Goal: Find specific page/section: Find specific page/section

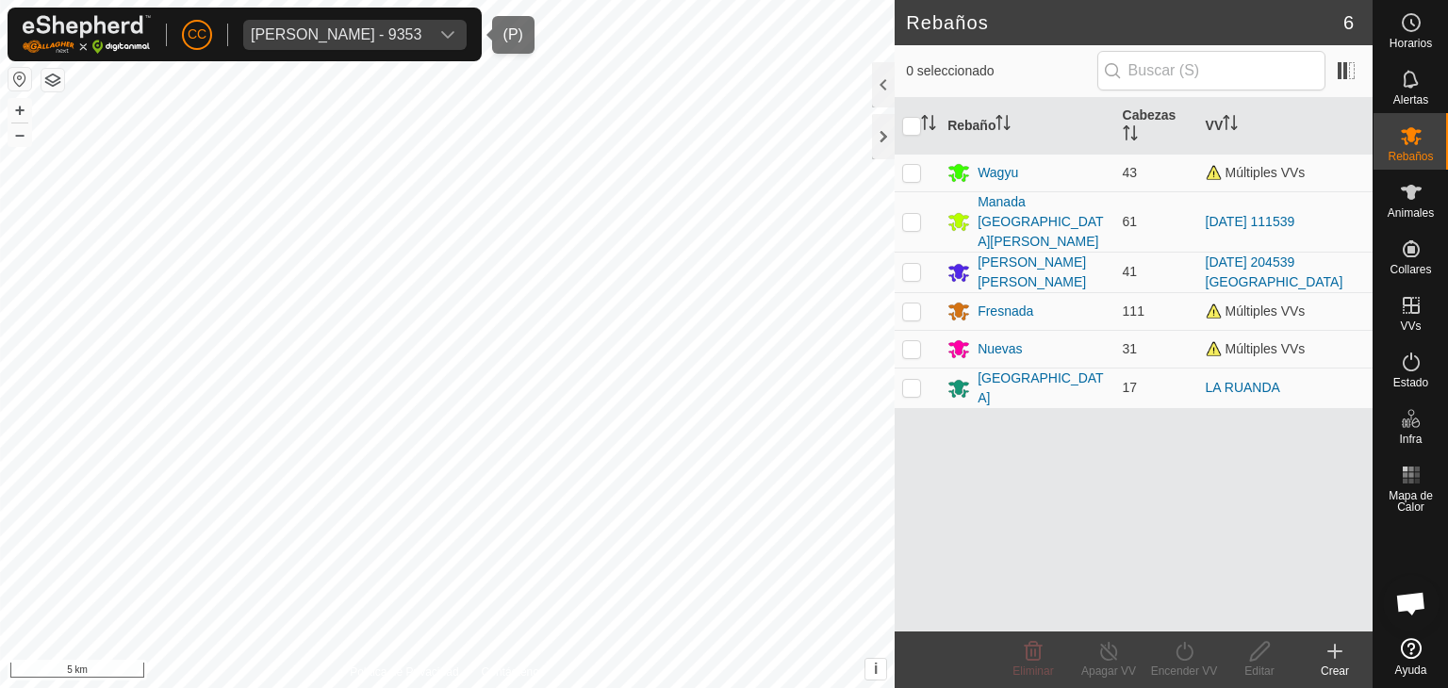
click at [344, 31] on div "[PERSON_NAME] - 9353" at bounding box center [336, 34] width 171 height 15
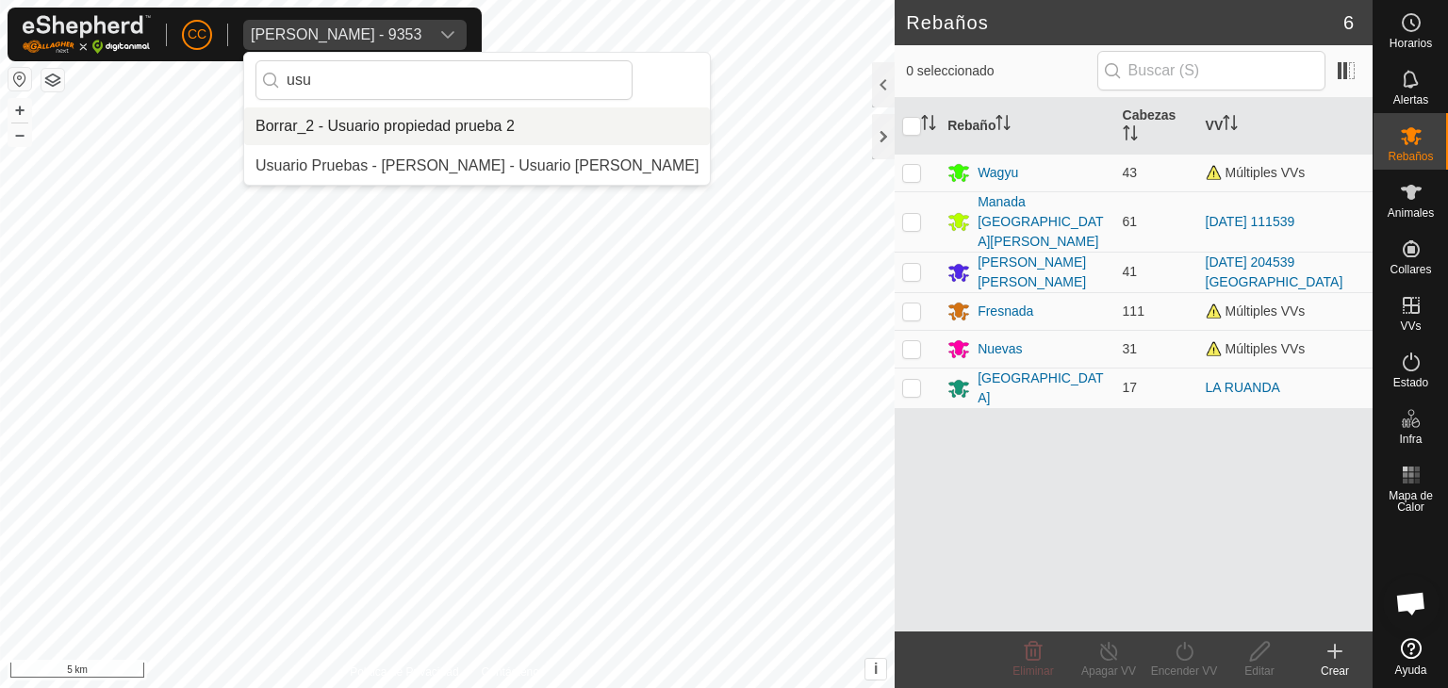
drag, startPoint x: 381, startPoint y: 73, endPoint x: 272, endPoint y: 80, distance: 109.6
click at [272, 80] on p-iconfield "usu" at bounding box center [444, 80] width 377 height 40
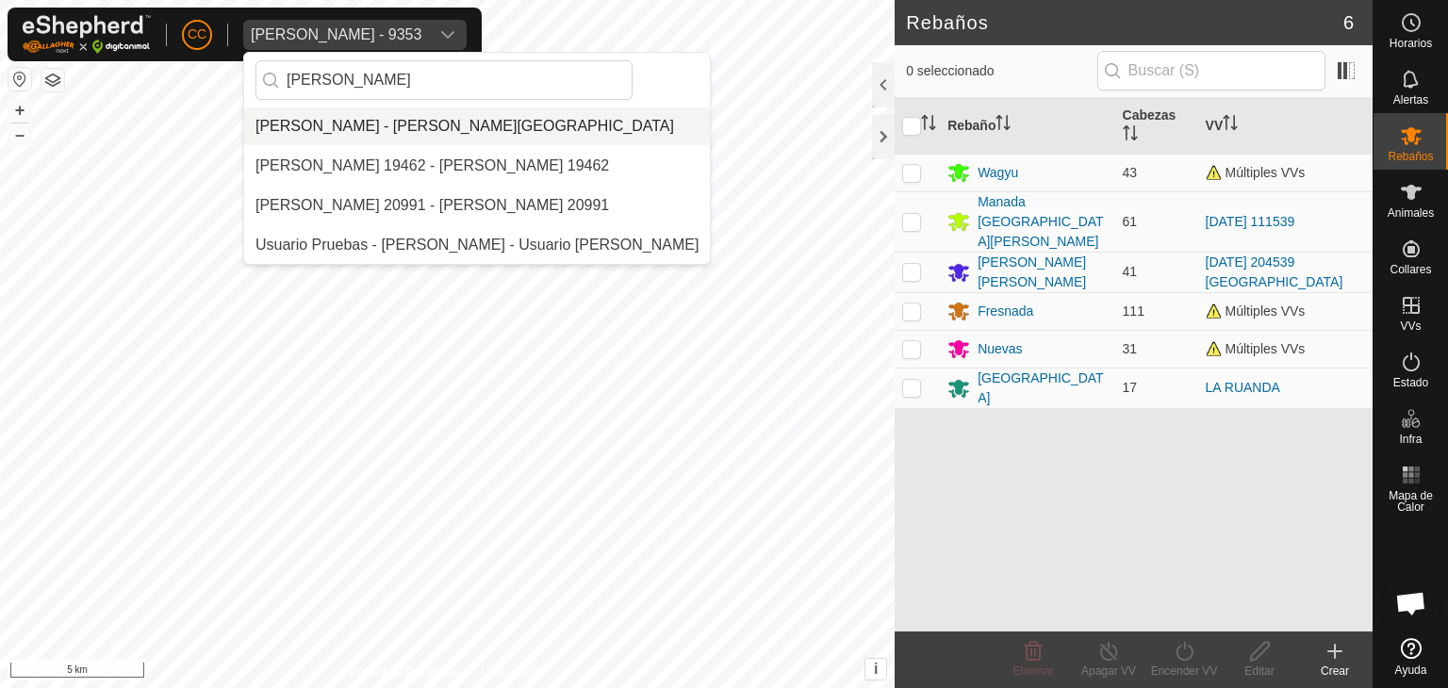
type input "[PERSON_NAME]"
click at [378, 128] on li "[PERSON_NAME] - [PERSON_NAME][GEOGRAPHIC_DATA]" at bounding box center [477, 127] width 466 height 38
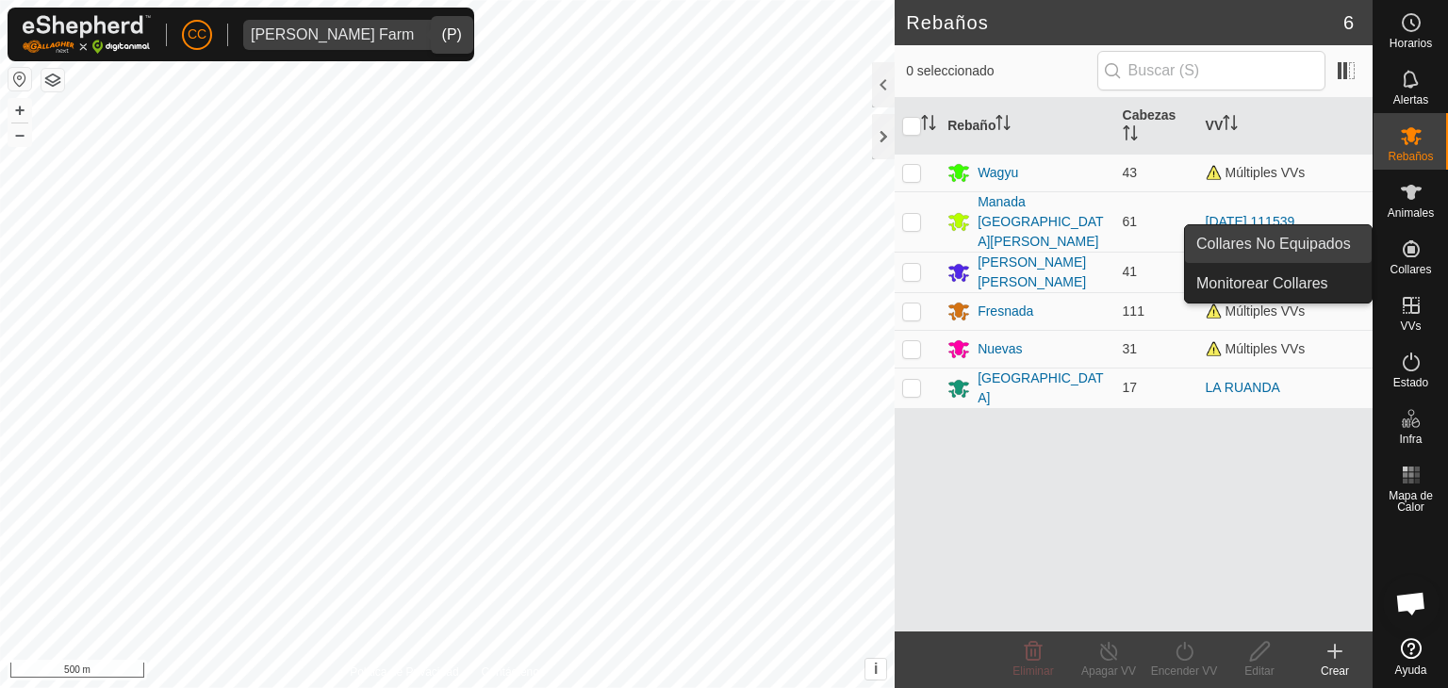
click at [1342, 246] on link "Collares No Equipados" at bounding box center [1278, 244] width 187 height 38
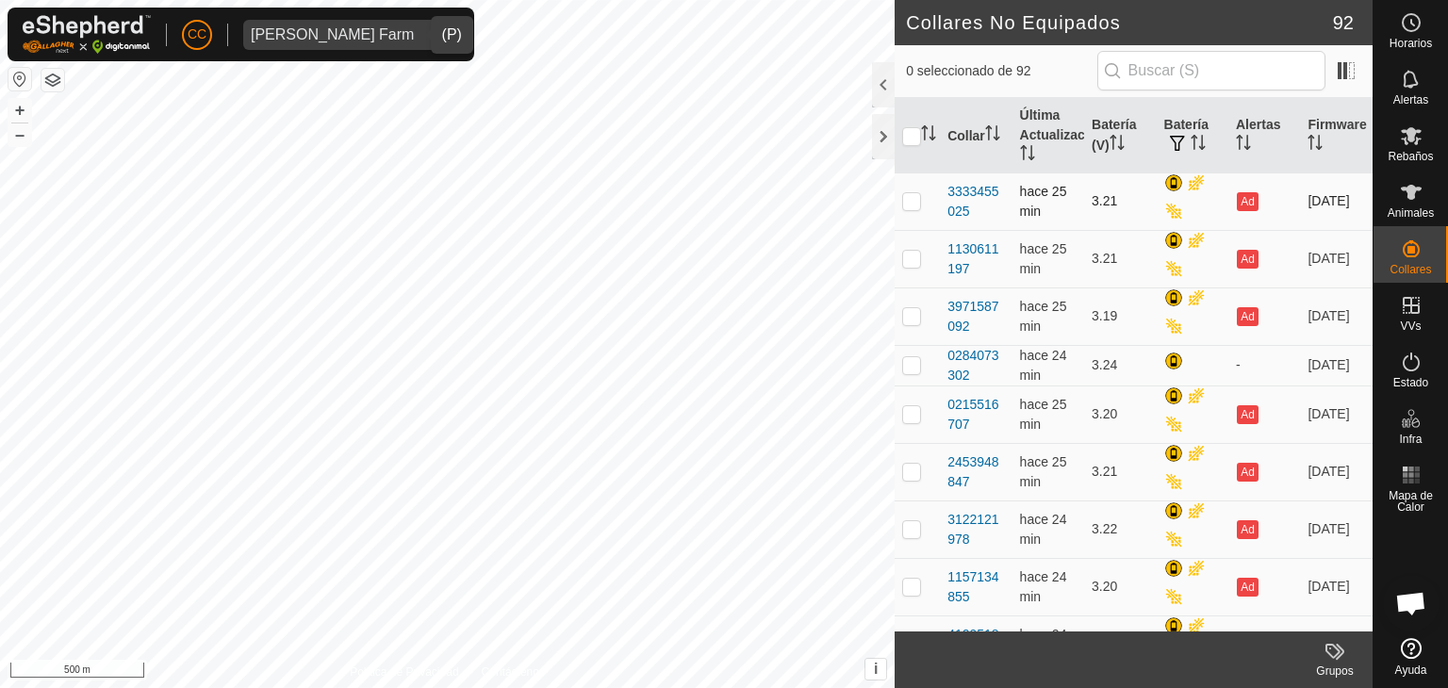
scroll to position [849, 0]
checkbox input "true"
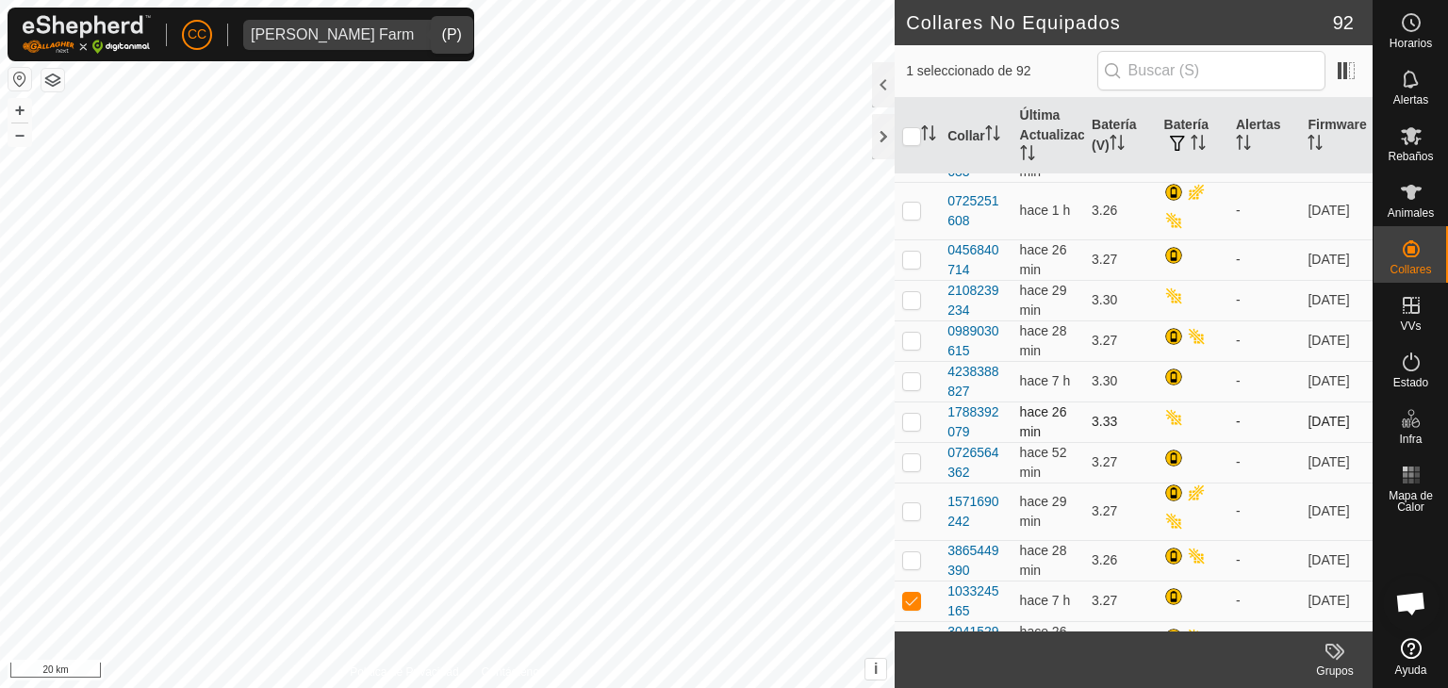
scroll to position [0, 0]
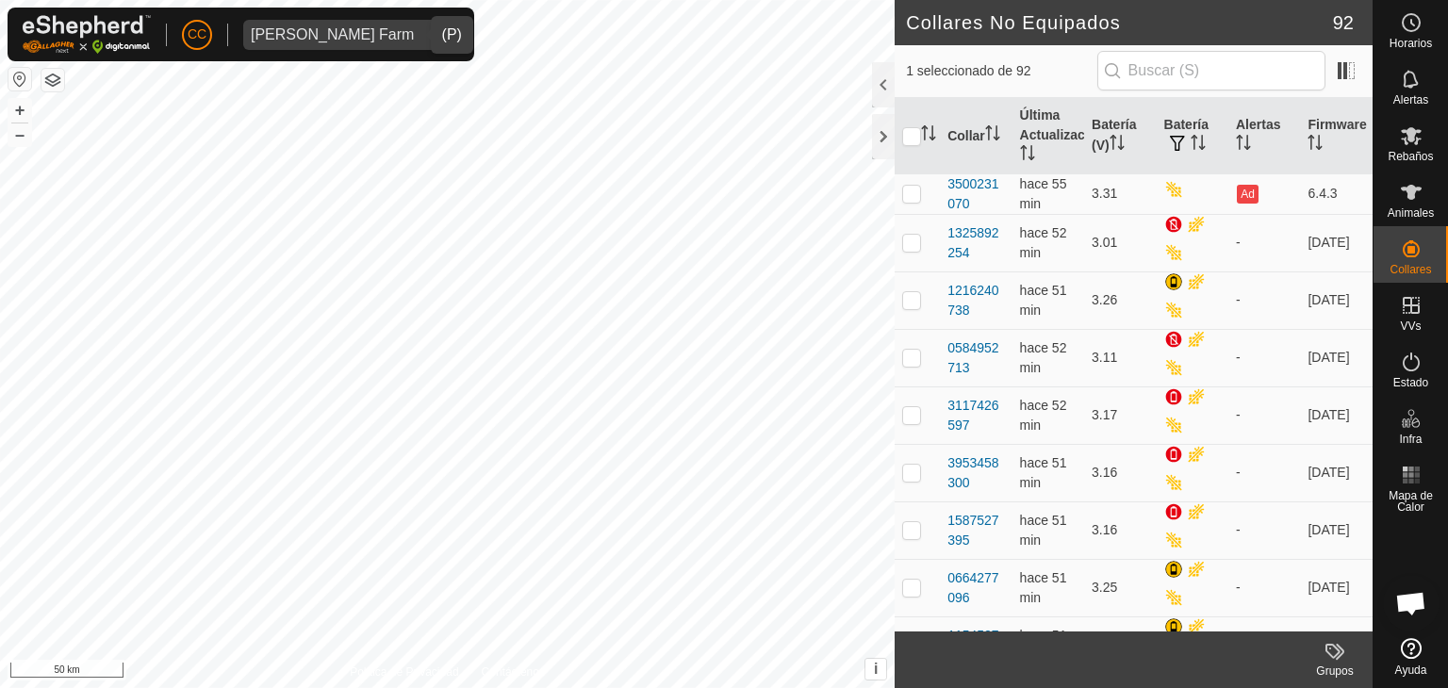
click at [338, 27] on div "[PERSON_NAME] Farm" at bounding box center [332, 34] width 163 height 15
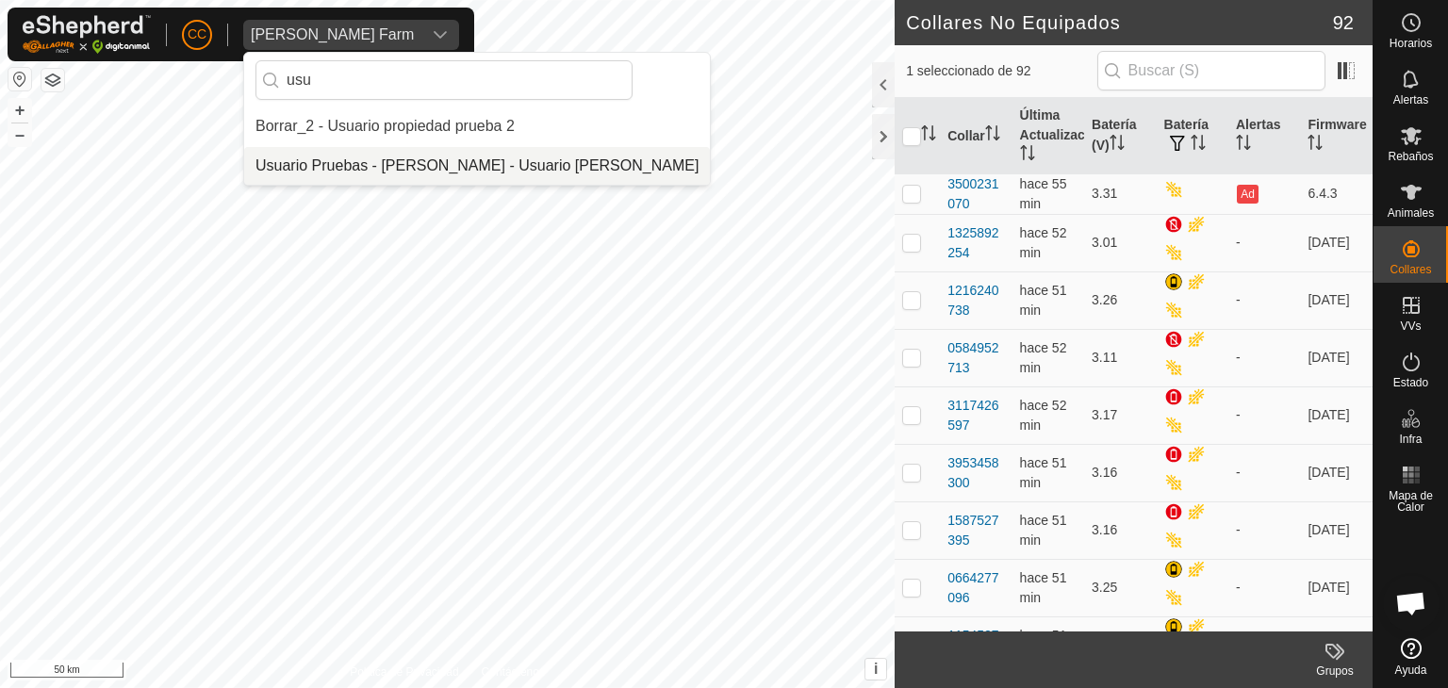
type input "usu"
click at [367, 173] on li "Usuario Pruebas - [PERSON_NAME] - Usuario [PERSON_NAME]" at bounding box center [477, 166] width 466 height 38
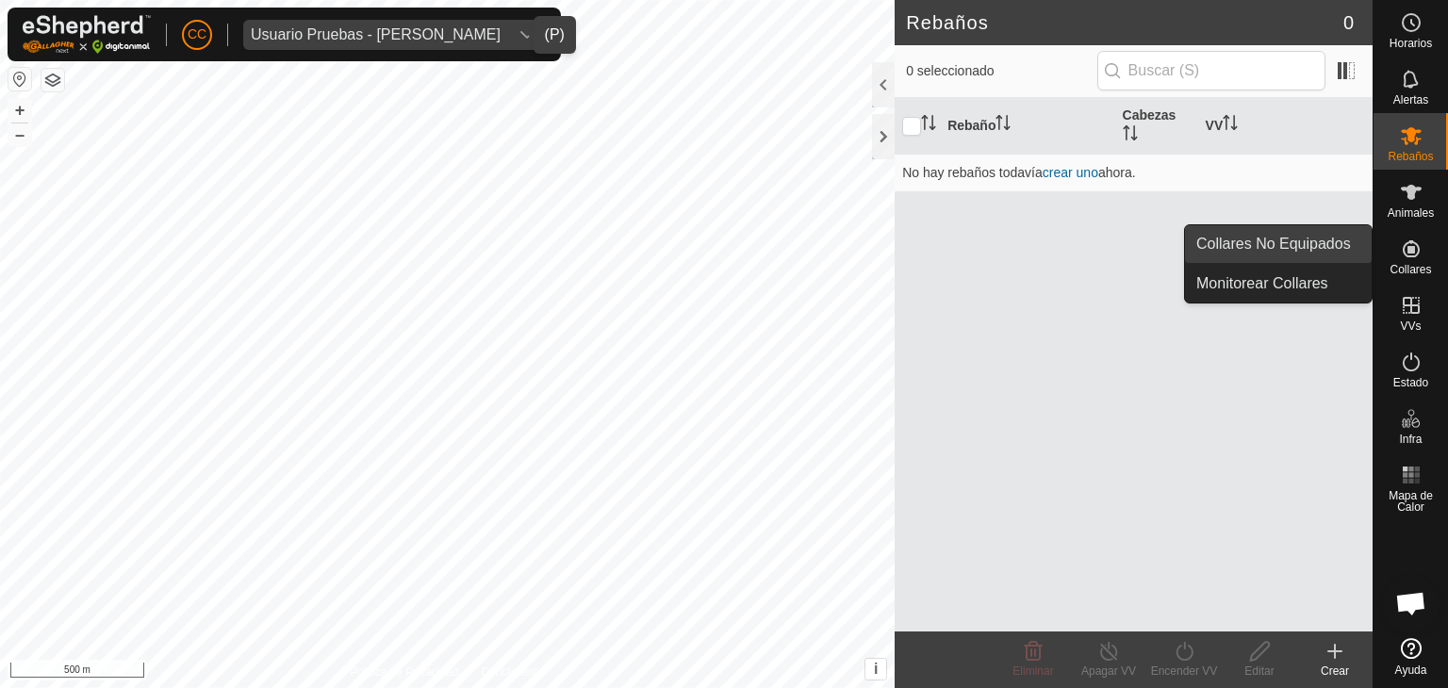
drag, startPoint x: 1368, startPoint y: 252, endPoint x: 1350, endPoint y: 247, distance: 18.5
click at [1350, 247] on link "Collares No Equipados" at bounding box center [1278, 244] width 187 height 38
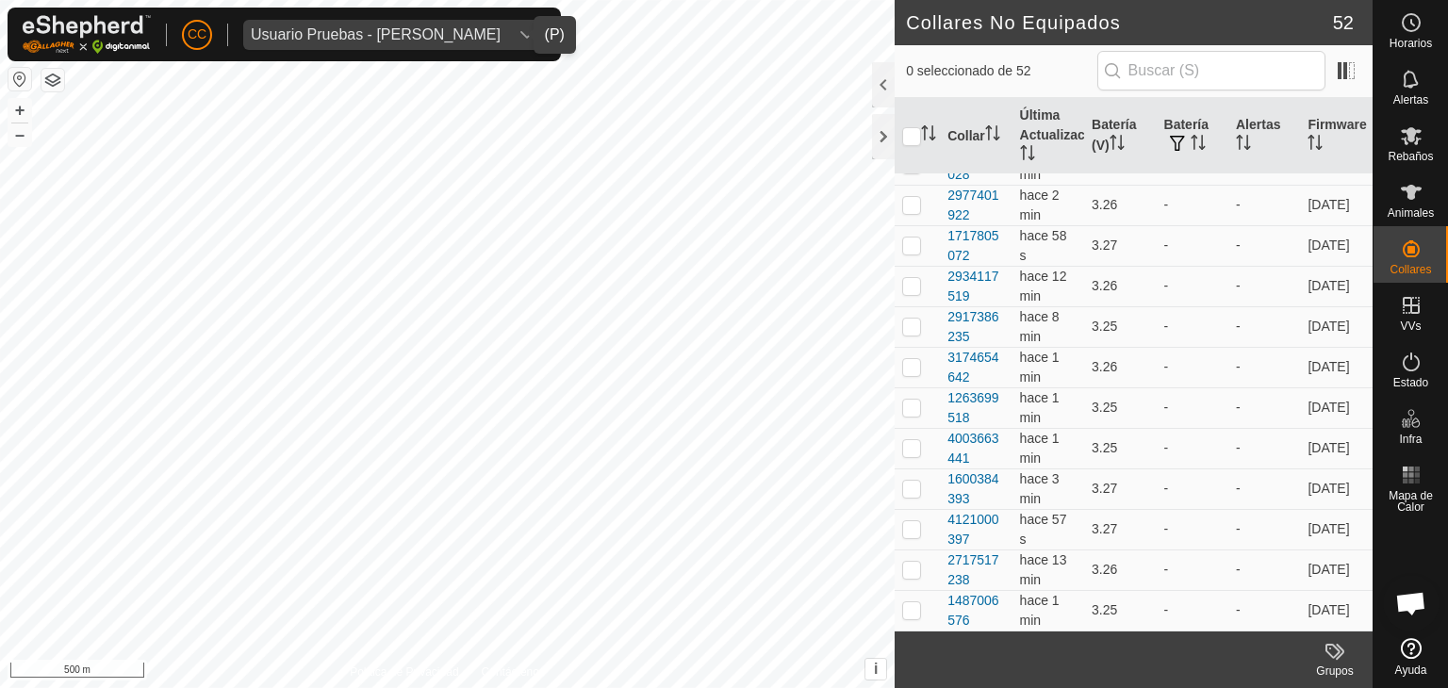
scroll to position [1779, 0]
click at [961, 321] on div "2917386235" at bounding box center [976, 327] width 57 height 40
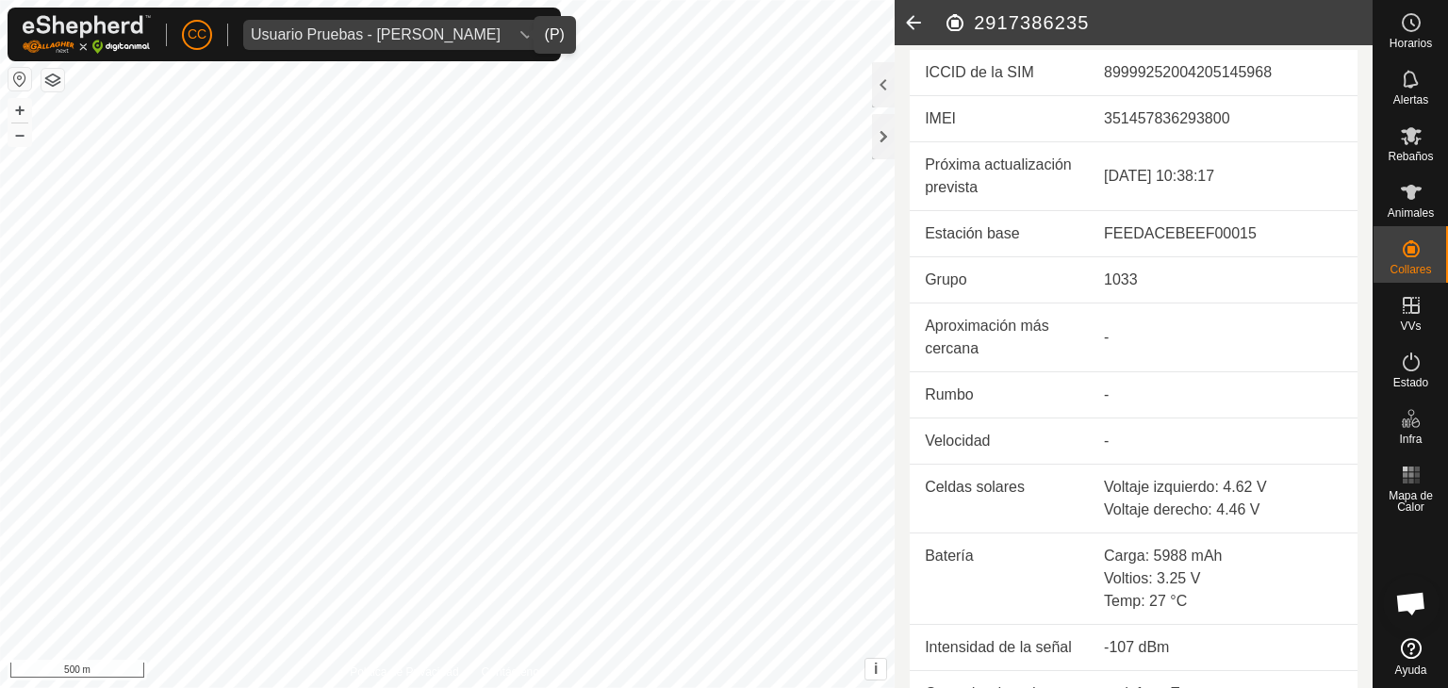
scroll to position [634, 0]
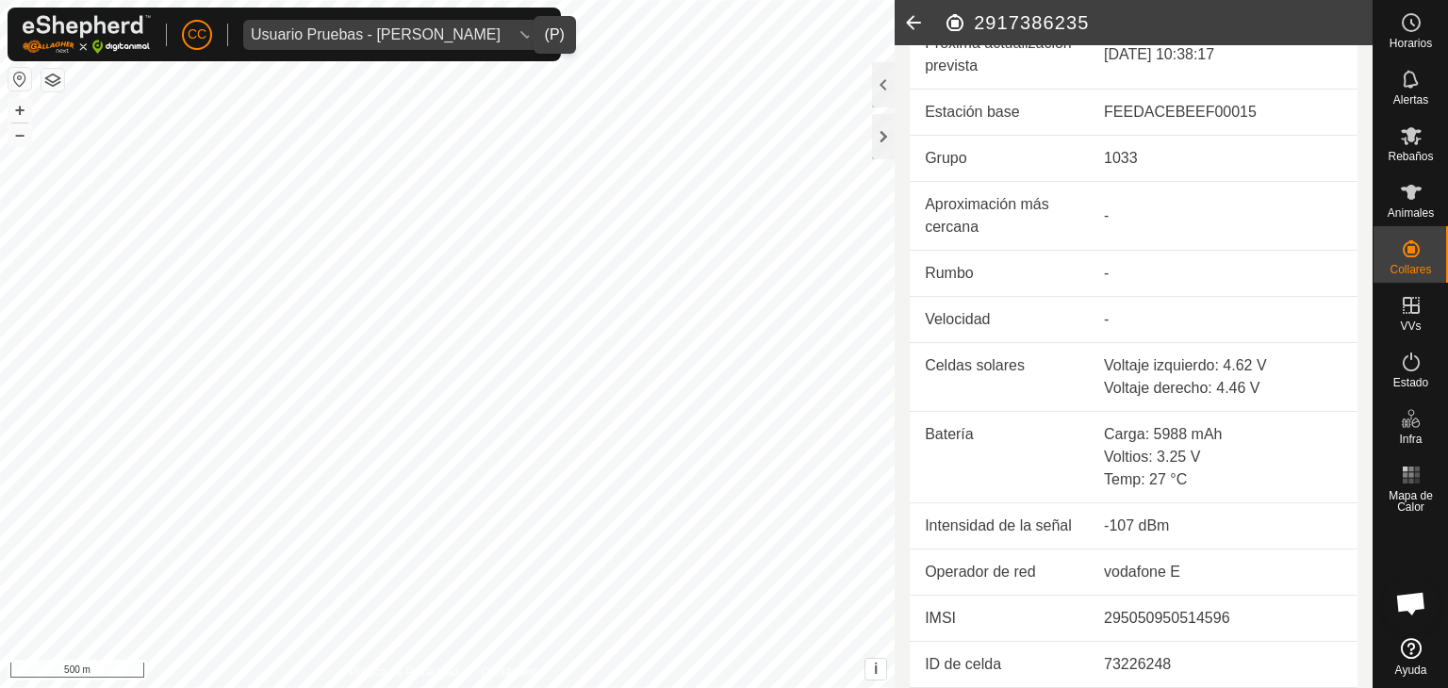
click at [925, 19] on icon at bounding box center [914, 22] width 38 height 45
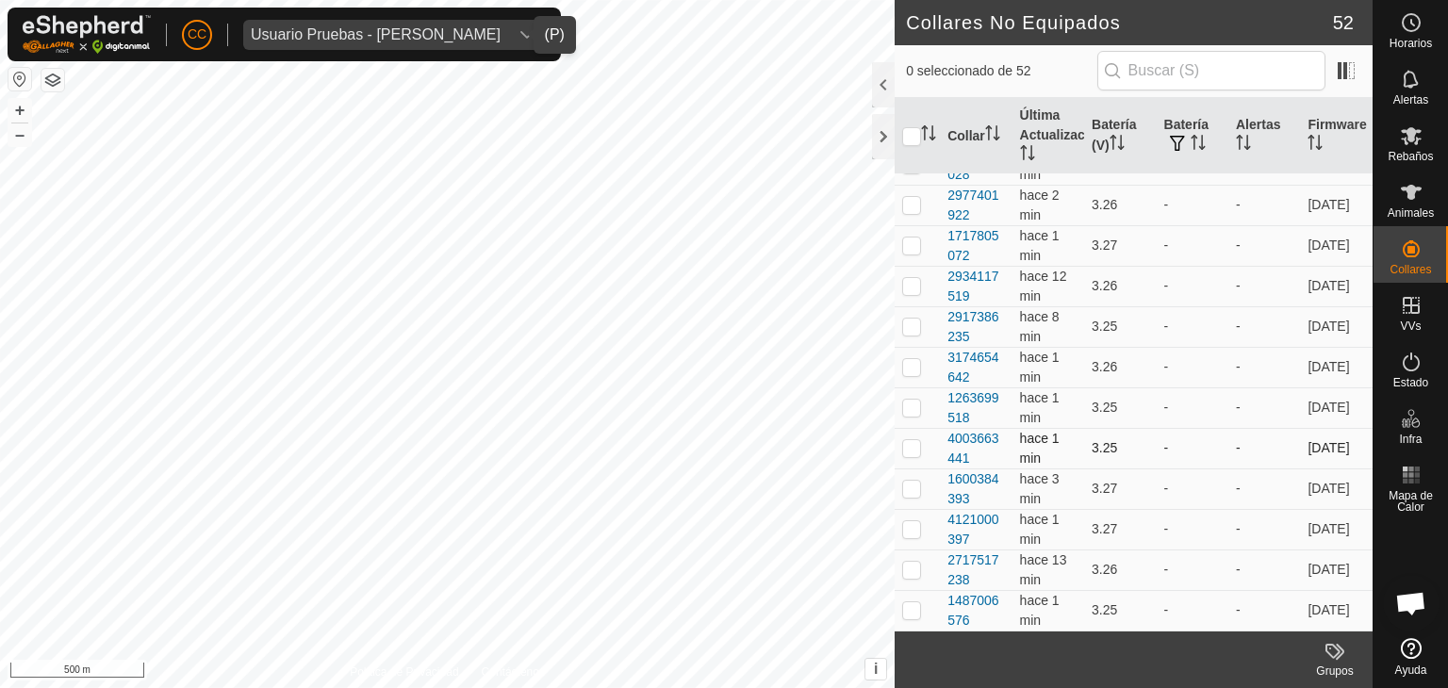
scroll to position [1779, 0]
click at [968, 604] on div "1487006576" at bounding box center [976, 611] width 57 height 40
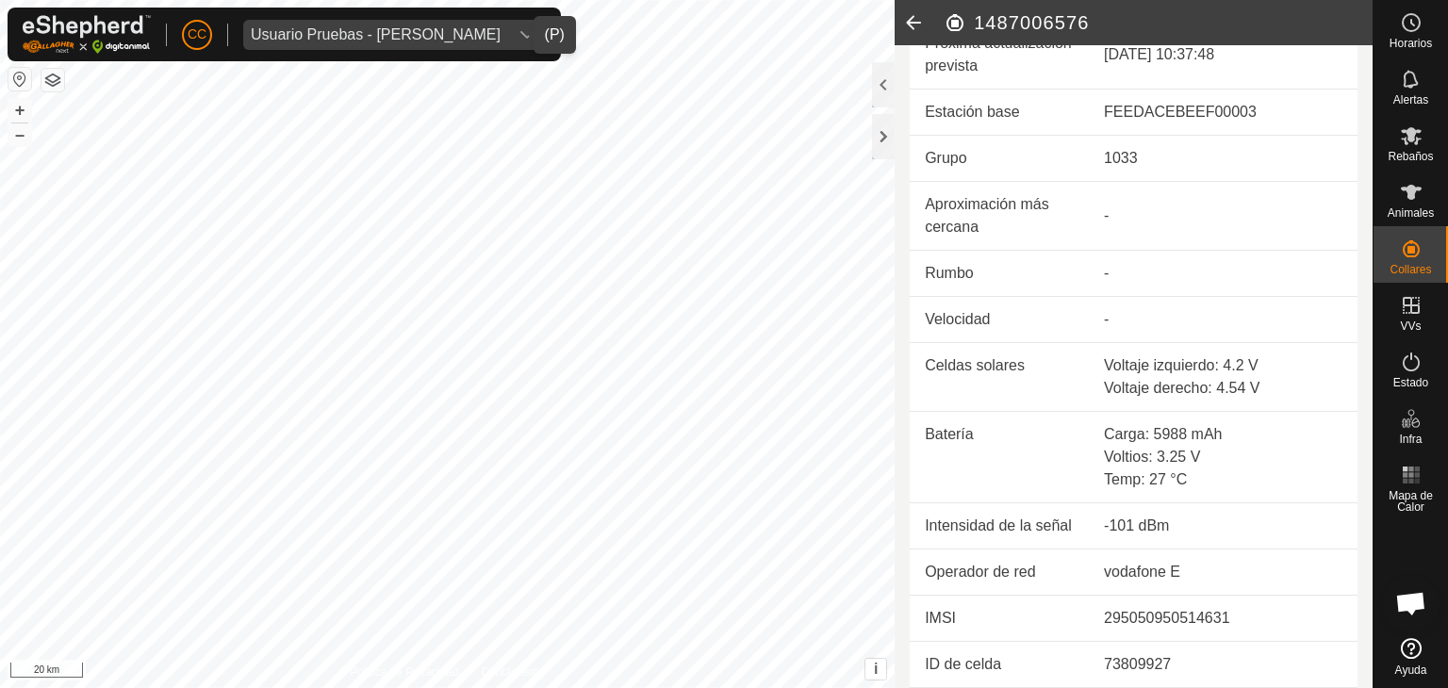
scroll to position [634, 0]
click at [909, 17] on icon at bounding box center [914, 22] width 38 height 45
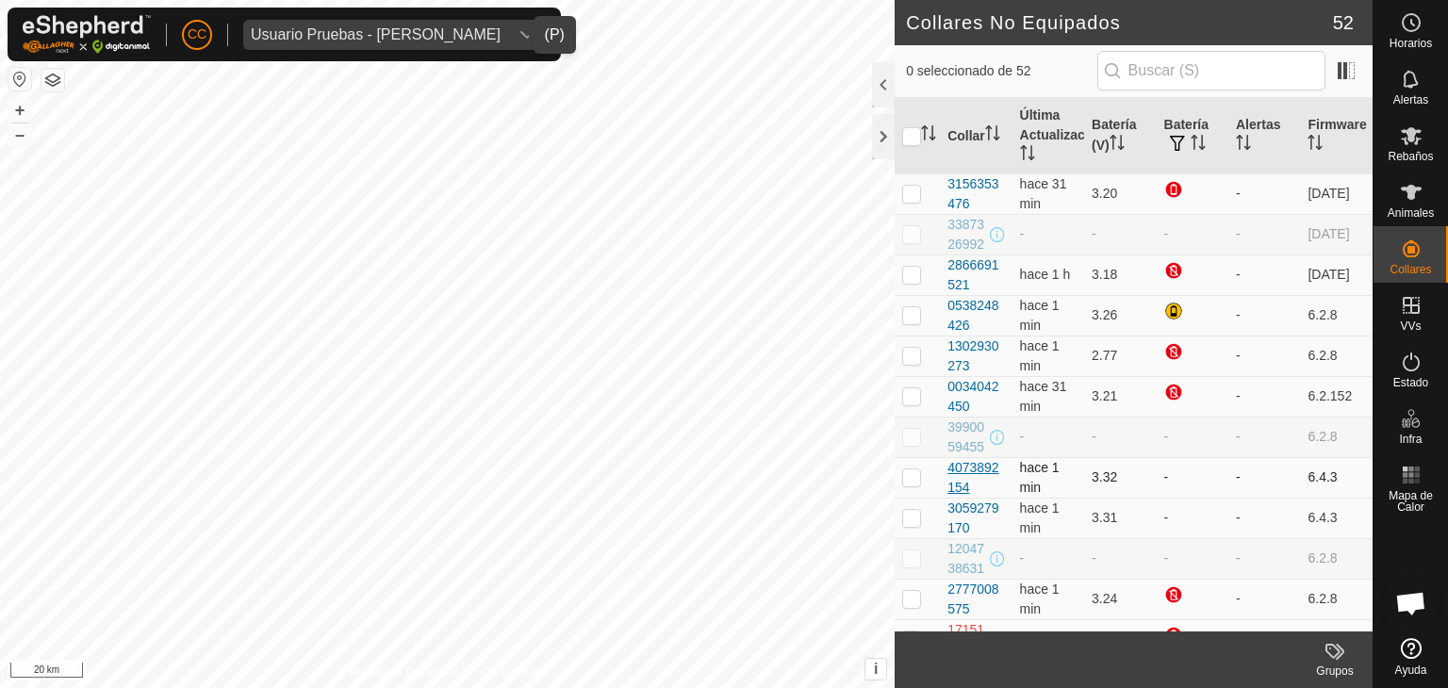
click at [979, 498] on div "4073892154" at bounding box center [976, 478] width 57 height 40
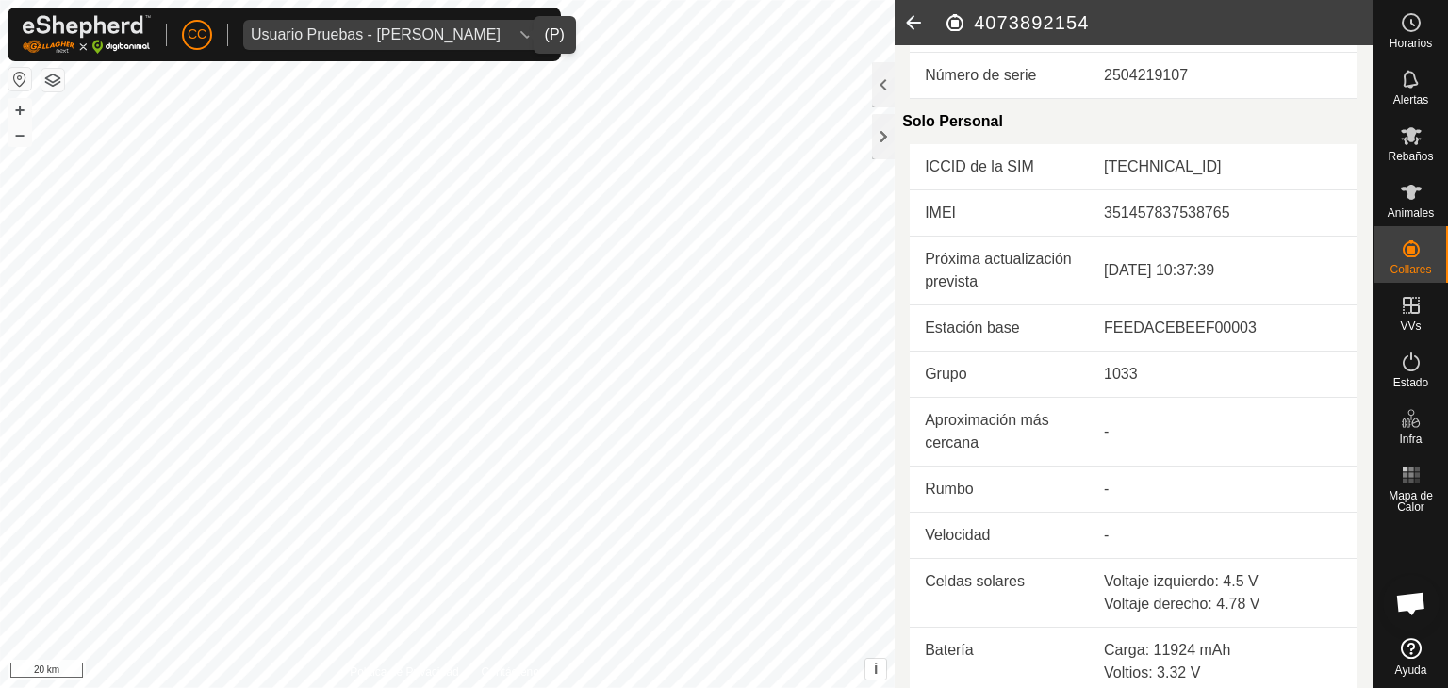
scroll to position [404, 0]
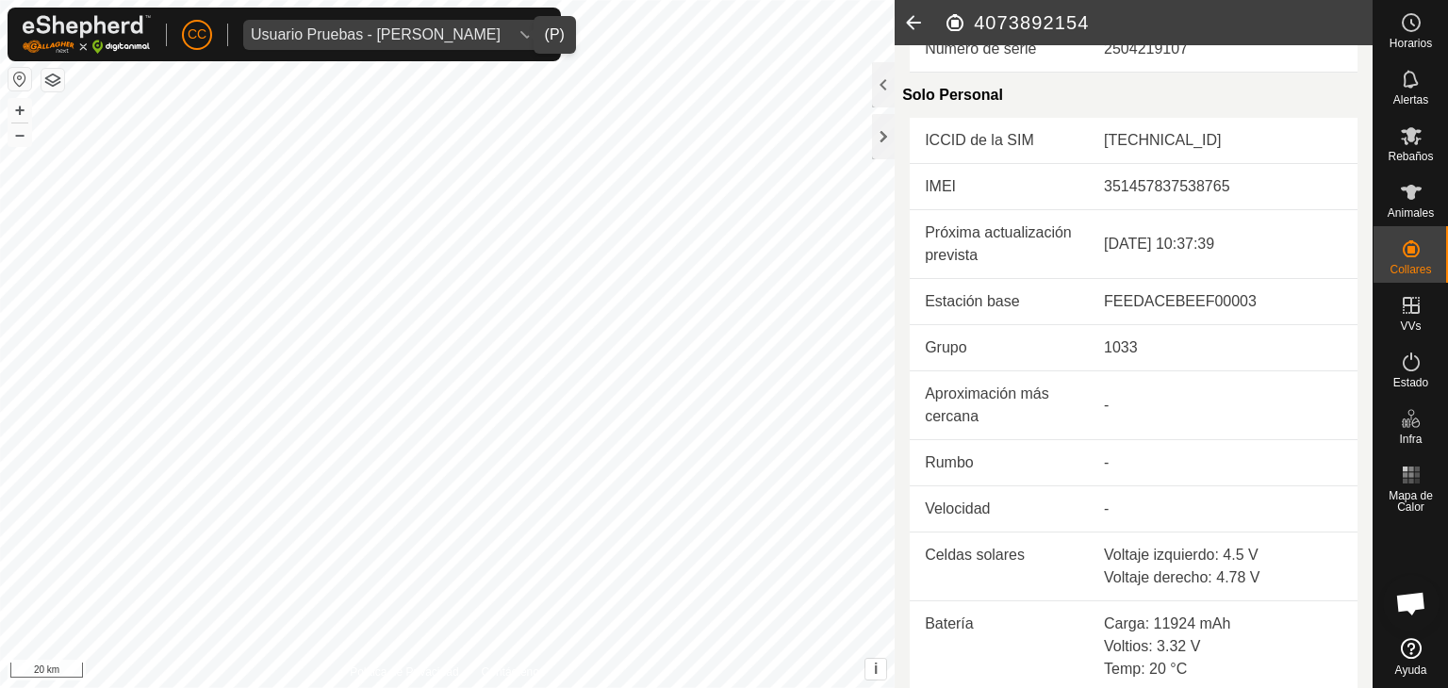
click at [908, 19] on icon at bounding box center [914, 22] width 38 height 45
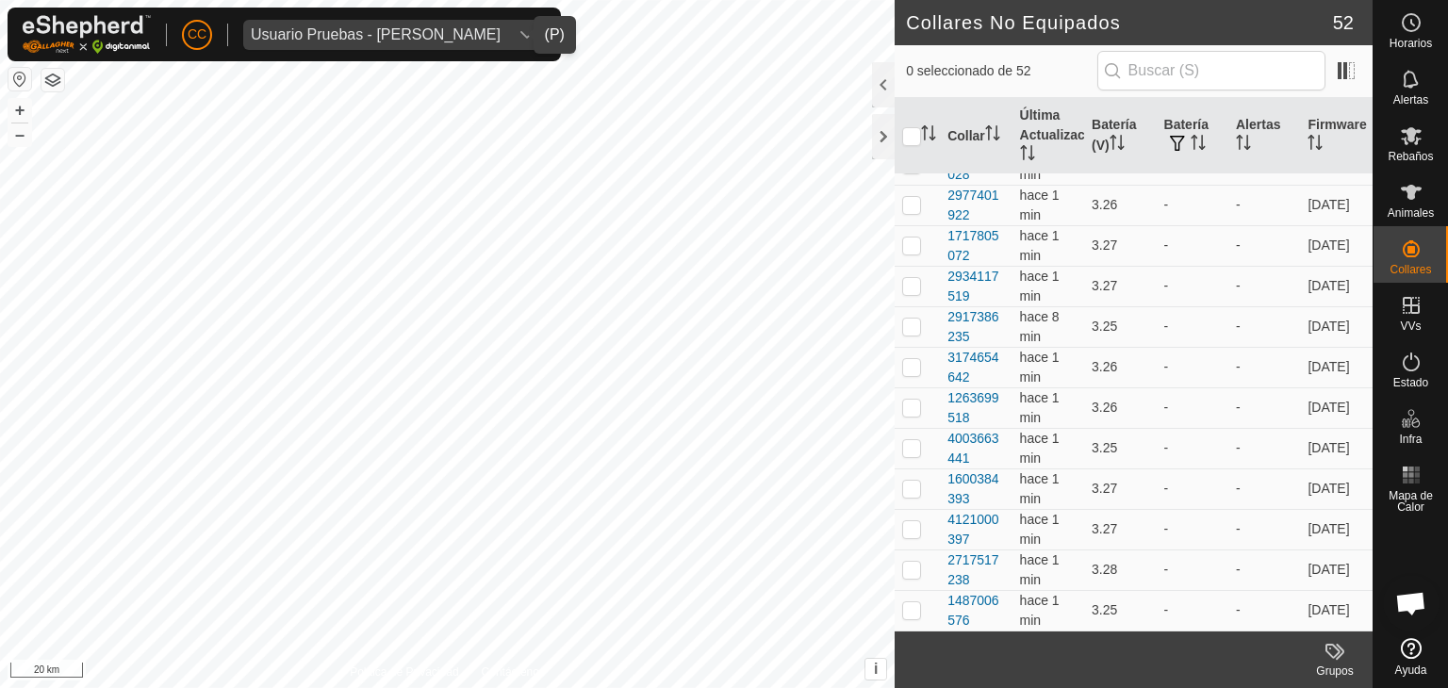
scroll to position [1779, 0]
click at [1053, 126] on th "Última Actualización" at bounding box center [1049, 136] width 72 height 76
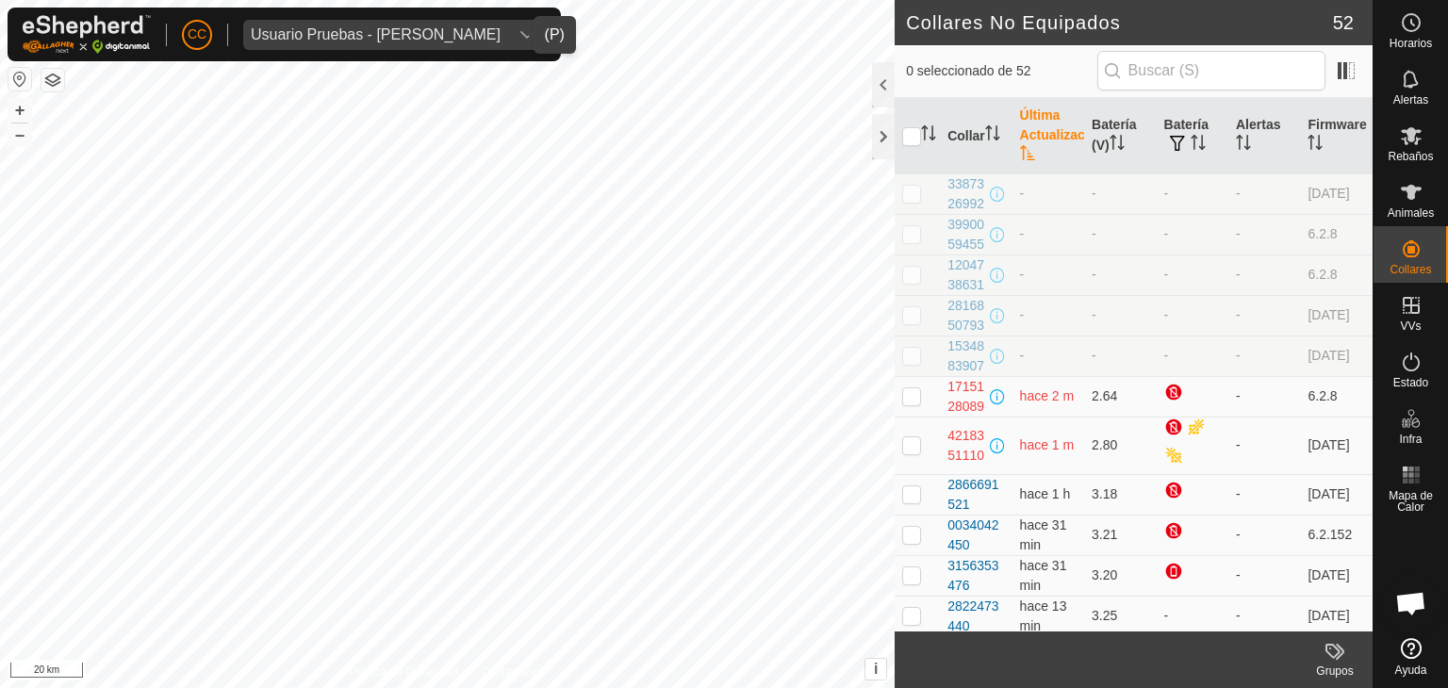
click at [1060, 122] on th "Última Actualización" at bounding box center [1049, 136] width 72 height 76
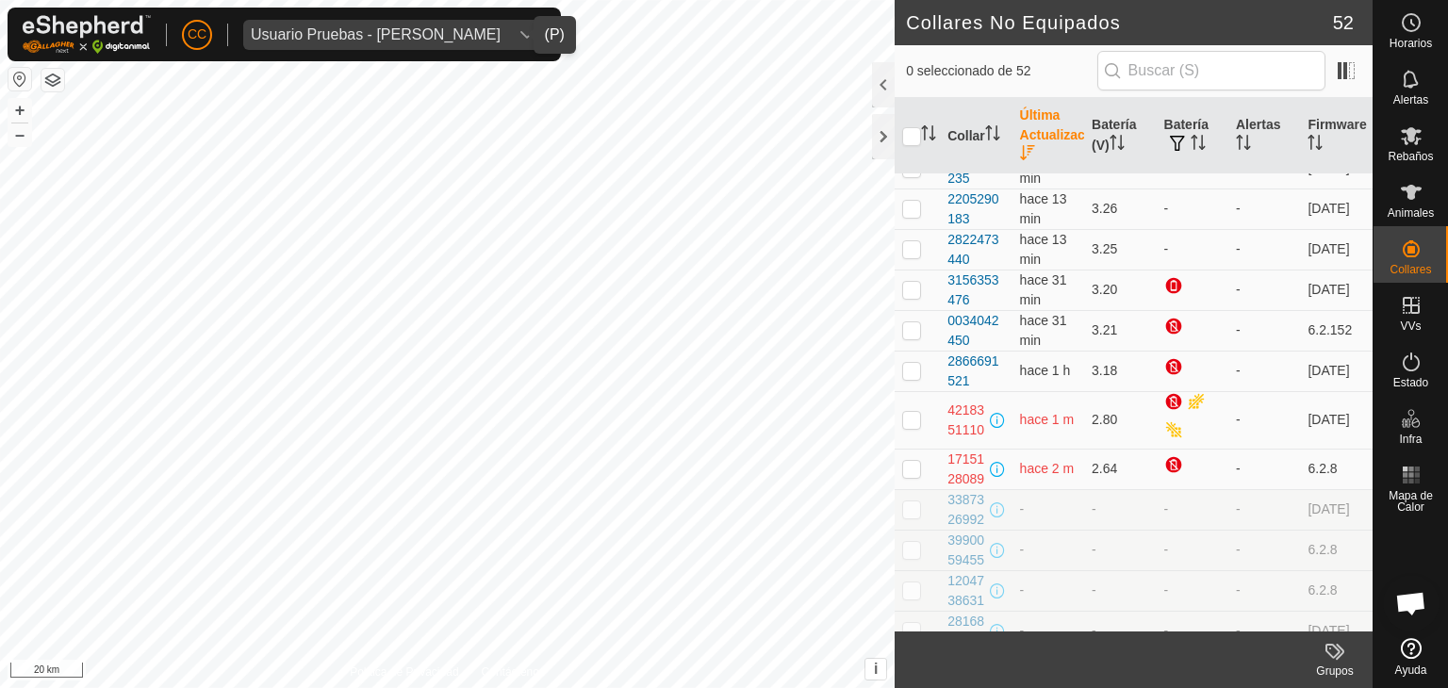
scroll to position [1779, 0]
